Goal: Information Seeking & Learning: Learn about a topic

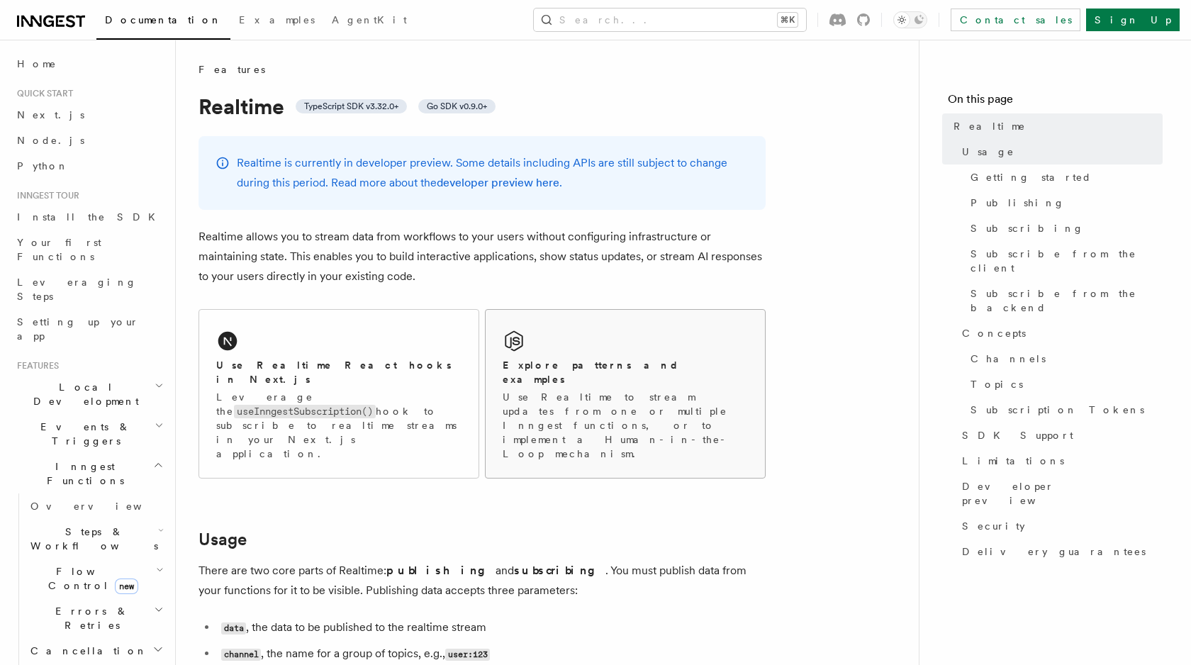
click at [765, 332] on link "Explore patterns and examples Use Realtime to stream updates from one or multip…" at bounding box center [625, 393] width 281 height 169
